Goal: Find specific page/section: Find specific page/section

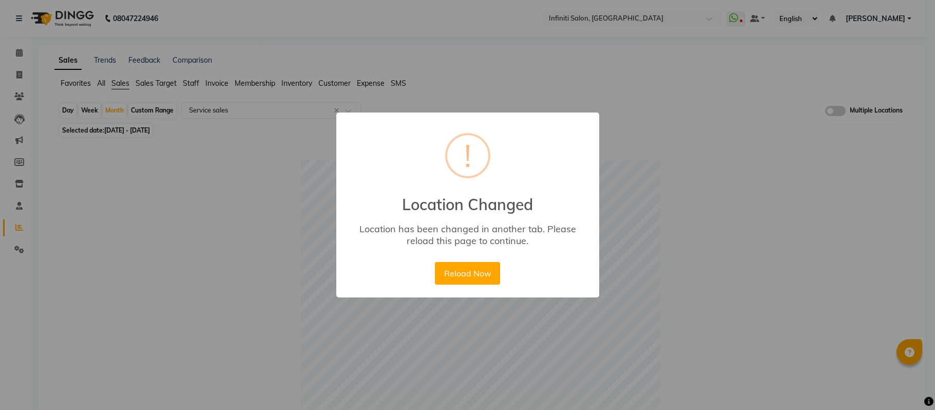
select select "full_report"
select select "csv"
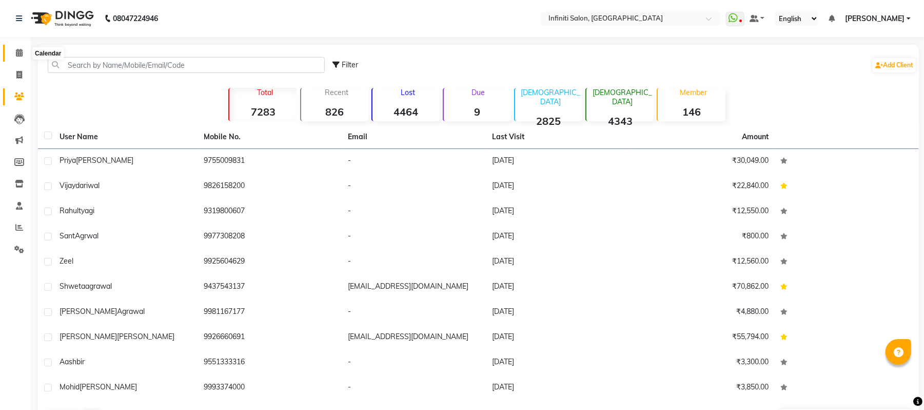
click at [17, 52] on icon at bounding box center [19, 53] width 7 height 8
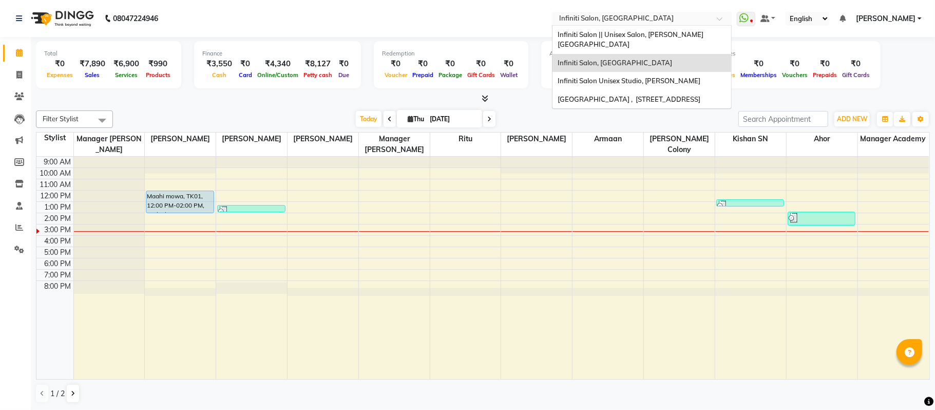
click at [699, 14] on input "text" at bounding box center [631, 19] width 149 height 10
click at [668, 29] on div "Infiniti Salon || Unisex Salon, [PERSON_NAME][GEOGRAPHIC_DATA]" at bounding box center [641, 40] width 179 height 28
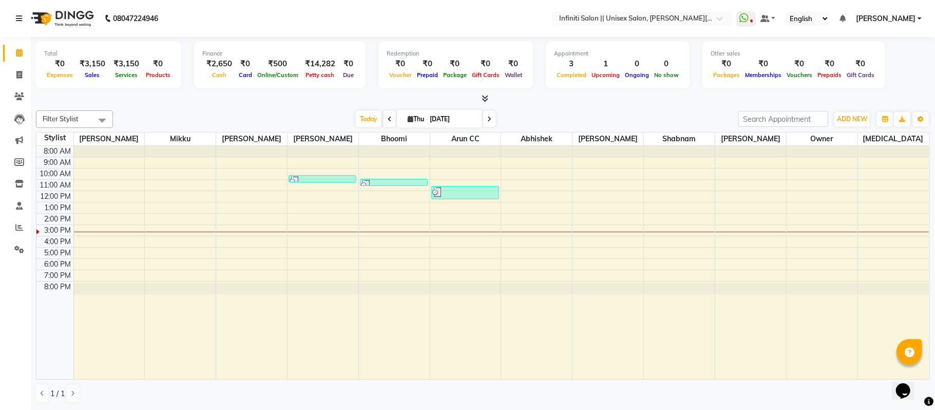
click at [483, 94] on icon at bounding box center [484, 98] width 7 height 8
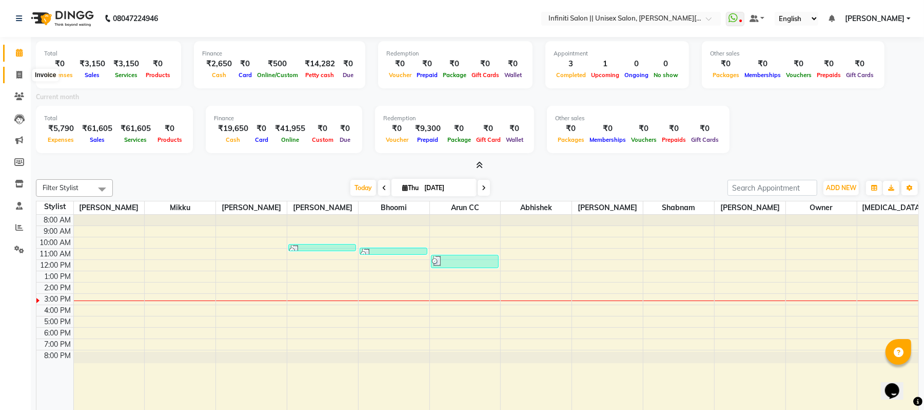
click at [21, 76] on icon at bounding box center [19, 75] width 6 height 8
select select "8233"
select select "service"
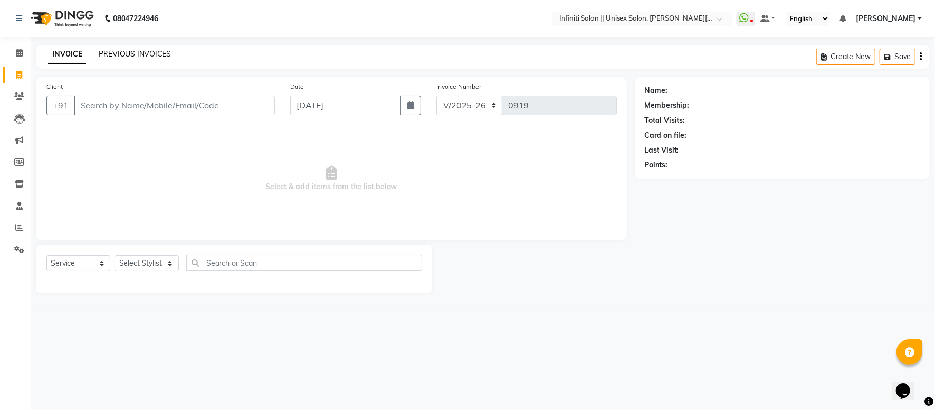
click at [150, 56] on link "PREVIOUS INVOICES" at bounding box center [135, 53] width 72 height 9
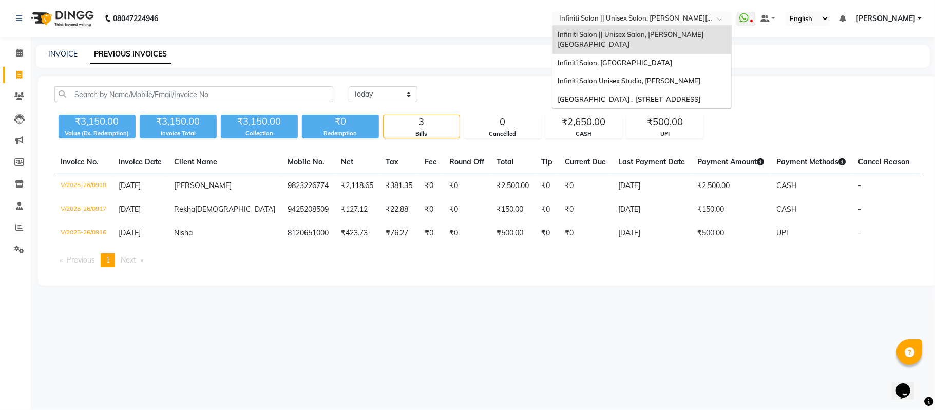
click at [582, 18] on input "text" at bounding box center [631, 19] width 149 height 10
click at [579, 59] on span "Infiniti Salon, [GEOGRAPHIC_DATA]" at bounding box center [614, 63] width 114 height 8
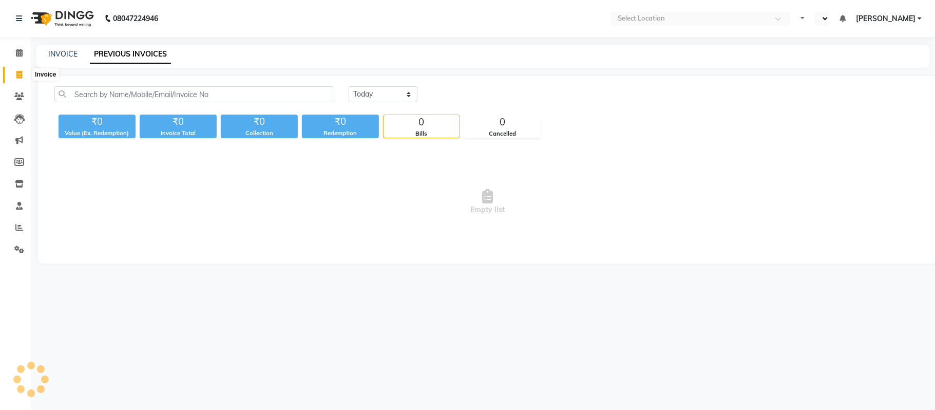
select select "en"
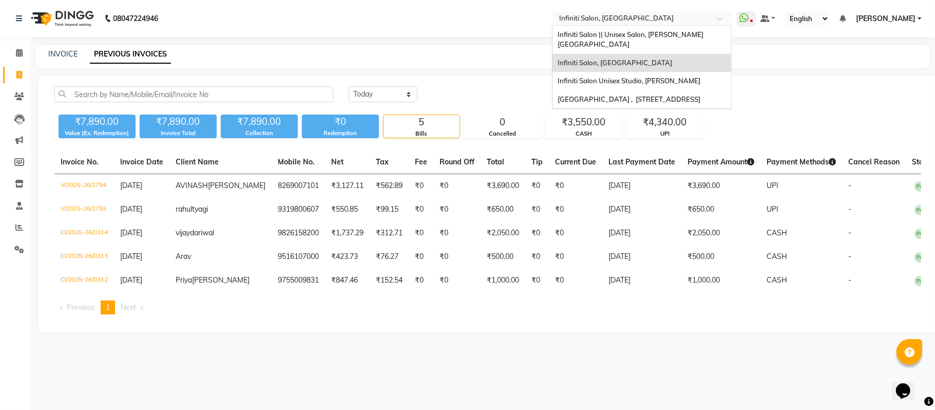
click at [604, 21] on input "text" at bounding box center [631, 19] width 149 height 10
click at [600, 76] on span "Infiniti Salon Unisex Studio, [PERSON_NAME]" at bounding box center [628, 80] width 143 height 8
